Goal: Task Accomplishment & Management: Manage account settings

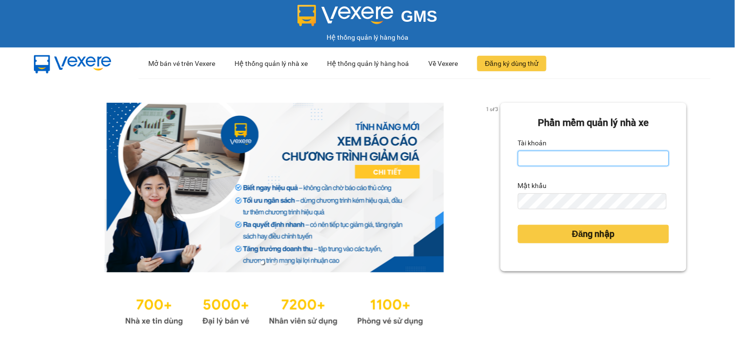
click at [547, 157] on input "Tài khoản" at bounding box center [593, 158] width 151 height 15
type input "huong.phucanex"
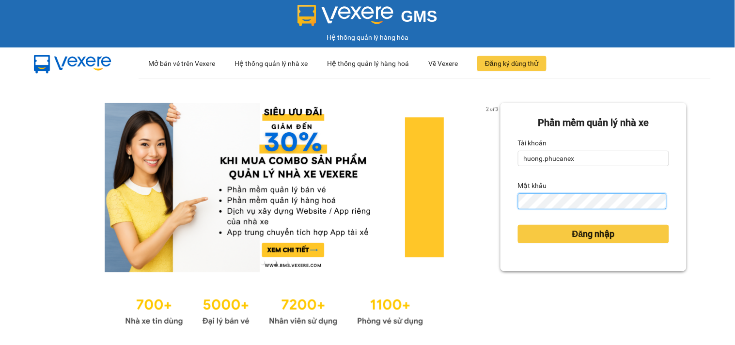
click at [518, 225] on button "Đăng nhập" at bounding box center [593, 234] width 151 height 18
